Goal: Browse casually

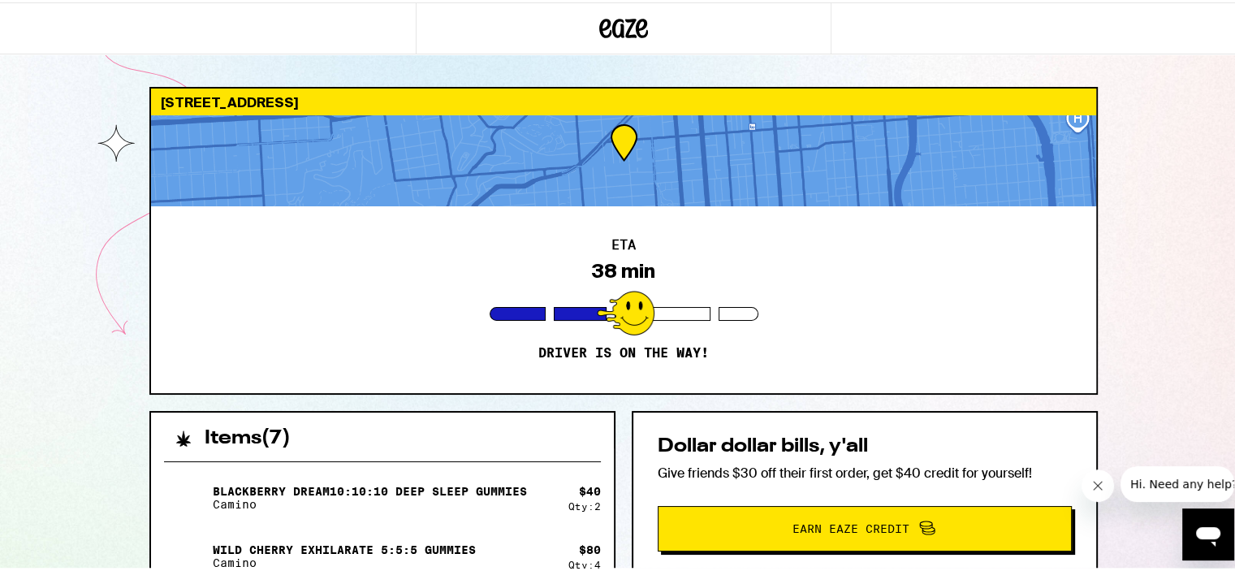
click at [550, 186] on div at bounding box center [623, 158] width 945 height 91
click at [620, 132] on div at bounding box center [623, 158] width 945 height 91
click at [688, 152] on div at bounding box center [623, 158] width 945 height 91
click at [640, 138] on div at bounding box center [623, 158] width 945 height 91
click at [638, 136] on div at bounding box center [623, 158] width 945 height 91
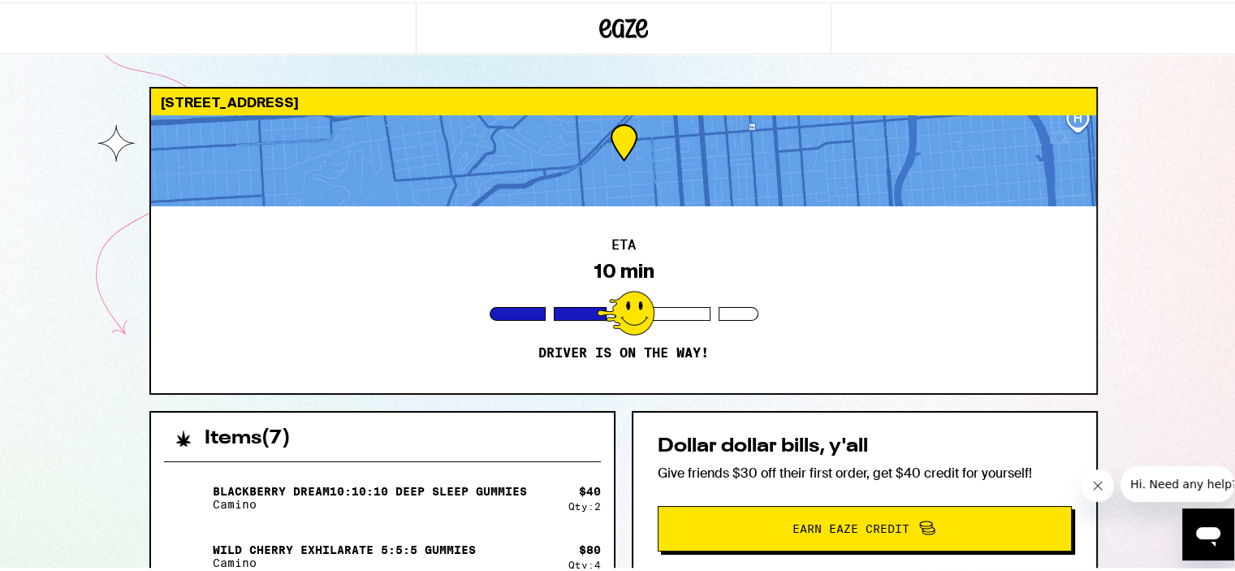
click at [617, 140] on div at bounding box center [623, 158] width 945 height 91
click at [1075, 119] on div at bounding box center [623, 158] width 945 height 91
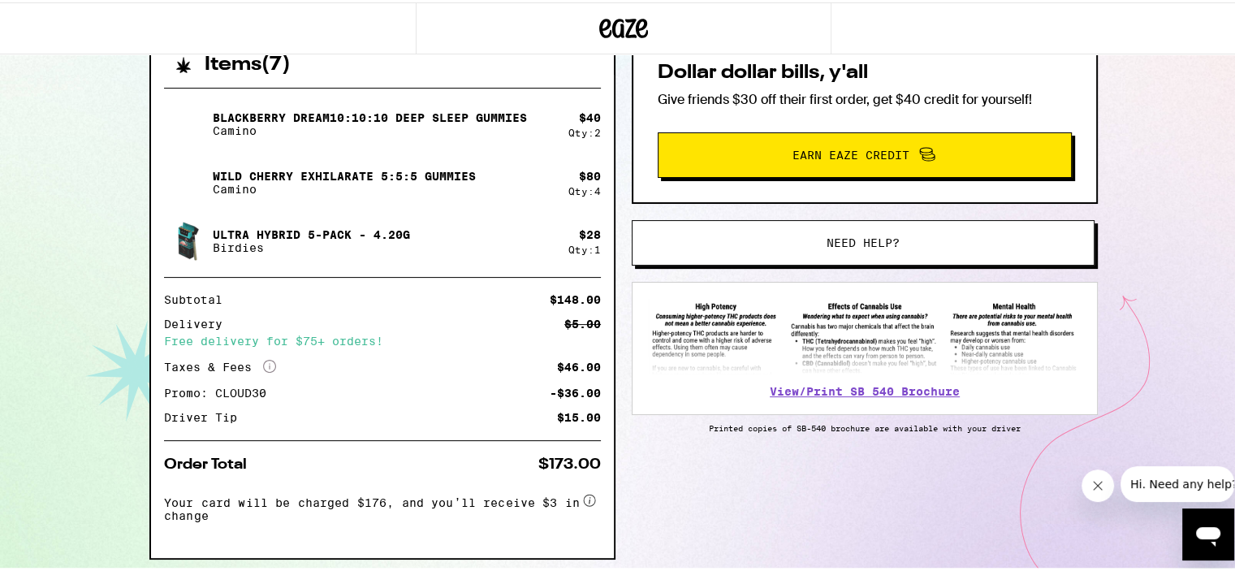
scroll to position [426, 0]
